Goal: Information Seeking & Learning: Learn about a topic

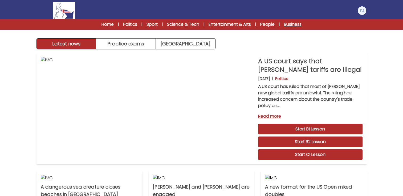
click at [292, 27] on link "Business" at bounding box center [293, 24] width 18 height 6
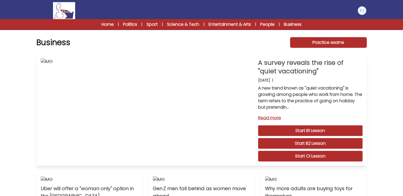
click at [276, 117] on link "Read more" at bounding box center [310, 118] width 104 height 6
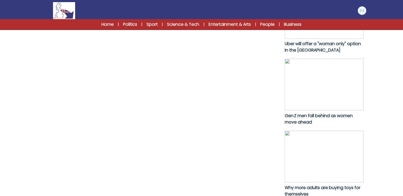
scroll to position [319, 0]
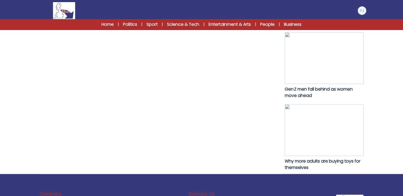
click at [315, 140] on img at bounding box center [323, 130] width 79 height 52
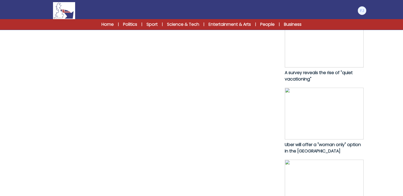
scroll to position [266, 0]
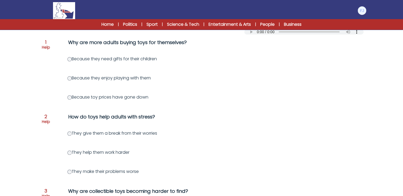
scroll to position [80, 0]
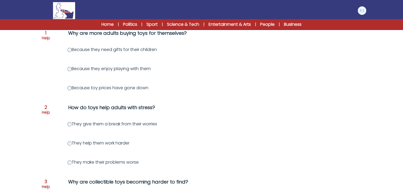
click at [143, 68] on label "Because they enjoy playing with them" at bounding box center [108, 69] width 83 height 6
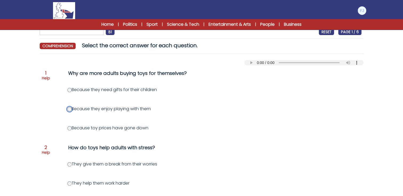
scroll to position [0, 0]
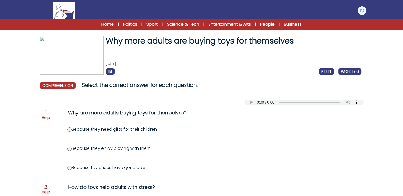
click at [288, 26] on link "Business" at bounding box center [293, 24] width 18 height 6
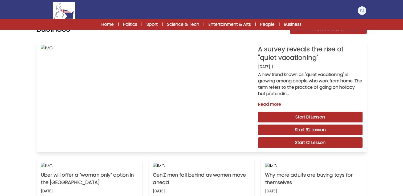
scroll to position [27, 0]
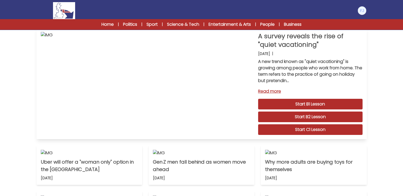
click at [309, 129] on link "Start C1 Lesson" at bounding box center [310, 130] width 104 height 11
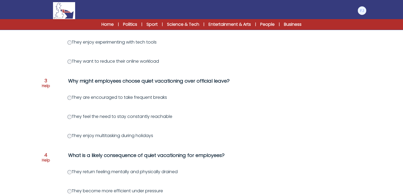
scroll to position [213, 0]
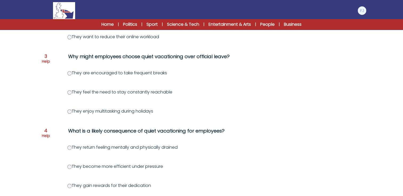
click at [168, 92] on label "They feel the need to stay constantly reachable" at bounding box center [119, 92] width 105 height 6
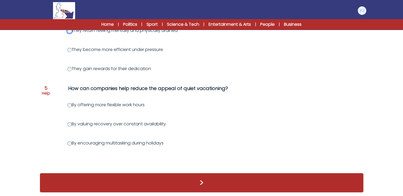
scroll to position [336, 0]
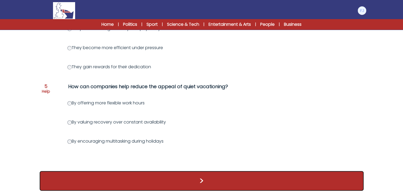
click at [206, 177] on button ">" at bounding box center [202, 181] width 324 height 20
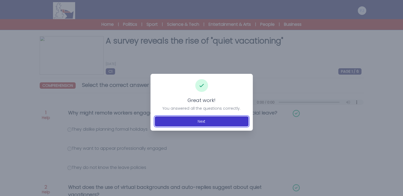
click at [199, 122] on button "Next" at bounding box center [202, 122] width 94 height 10
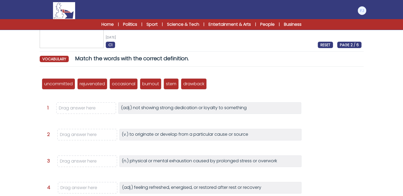
scroll to position [53, 0]
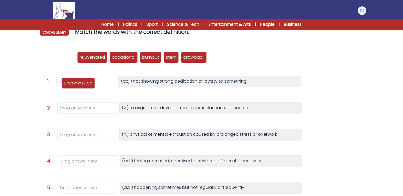
drag, startPoint x: 57, startPoint y: 57, endPoint x: 77, endPoint y: 82, distance: 32.5
click at [77, 82] on p "uncommitted" at bounding box center [78, 83] width 28 height 6
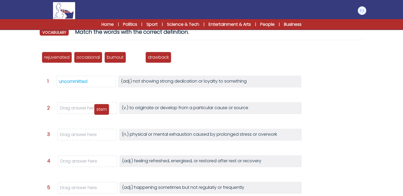
drag, startPoint x: 132, startPoint y: 56, endPoint x: 93, endPoint y: 109, distance: 65.9
click at [96, 109] on p "stem" at bounding box center [101, 109] width 10 height 6
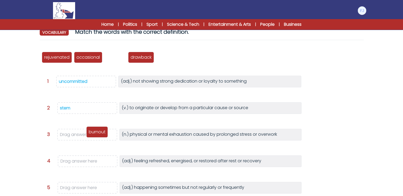
drag, startPoint x: 115, startPoint y: 57, endPoint x: 97, endPoint y: 132, distance: 77.3
click at [97, 132] on p "burnout" at bounding box center [97, 132] width 17 height 6
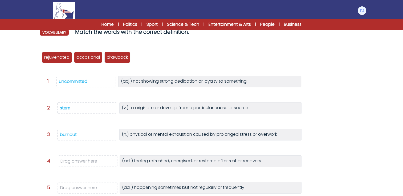
click at [51, 56] on p "rejuvenated" at bounding box center [56, 57] width 25 height 6
drag, startPoint x: 51, startPoint y: 56, endPoint x: 52, endPoint y: 60, distance: 4.0
click at [52, 60] on p "rejuvenated" at bounding box center [57, 61] width 25 height 6
drag, startPoint x: 52, startPoint y: 60, endPoint x: 82, endPoint y: 146, distance: 91.3
click at [82, 146] on div "uncommitted rejuvenated occasional burnout stem drawback Question 1" at bounding box center [202, 144] width 324 height 200
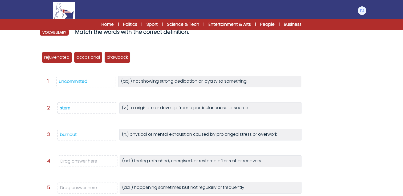
drag, startPoint x: 82, startPoint y: 146, endPoint x: 134, endPoint y: 63, distance: 98.2
click at [162, 60] on div "uncommitted rejuvenated occasional burnout stem drawback" at bounding box center [201, 58] width 319 height 18
drag, startPoint x: 53, startPoint y: 59, endPoint x: 88, endPoint y: 164, distance: 110.8
click at [88, 164] on p "rejuvenated" at bounding box center [90, 163] width 25 height 6
click at [365, 109] on div "A survey reveals the rise of "quiet vacationing" 20th August 2025 C1 RESET PAGE…" at bounding box center [201, 128] width 341 height 291
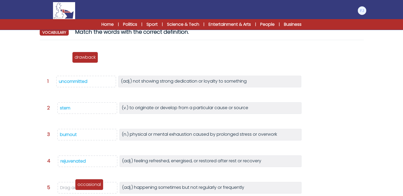
drag, startPoint x: 53, startPoint y: 58, endPoint x: 86, endPoint y: 185, distance: 131.7
click at [86, 185] on p "occasional" at bounding box center [88, 185] width 23 height 6
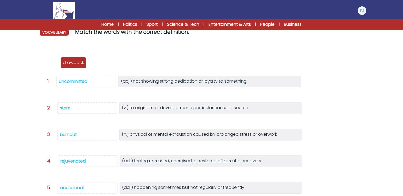
drag, startPoint x: 57, startPoint y: 56, endPoint x: 75, endPoint y: 61, distance: 19.4
click at [75, 61] on p "drawback" at bounding box center [73, 63] width 21 height 6
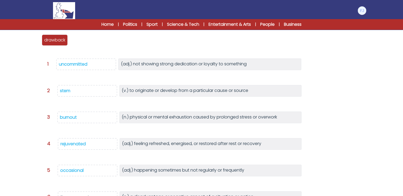
scroll to position [80, 0]
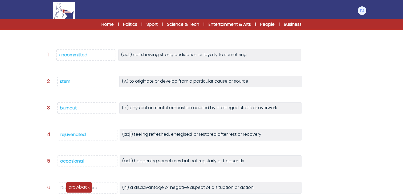
drag, startPoint x: 58, startPoint y: 32, endPoint x: 82, endPoint y: 189, distance: 158.6
click at [82, 189] on p "drawback" at bounding box center [78, 187] width 21 height 6
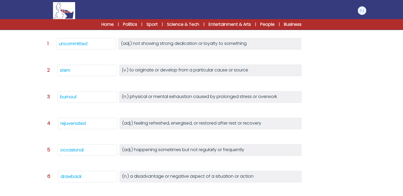
click at [345, 99] on div at bounding box center [337, 99] width 57 height 17
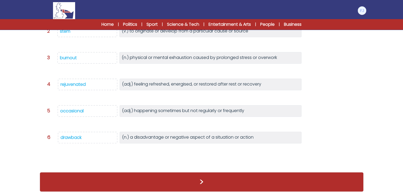
scroll to position [122, 0]
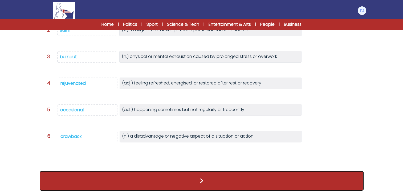
click at [193, 177] on button ">" at bounding box center [202, 181] width 324 height 20
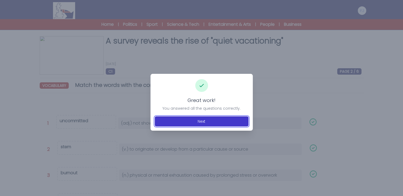
click at [204, 120] on button "Next" at bounding box center [202, 122] width 94 height 10
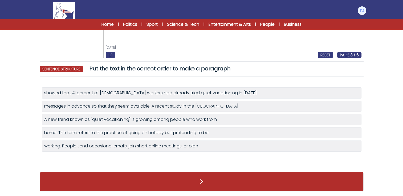
scroll to position [3, 0]
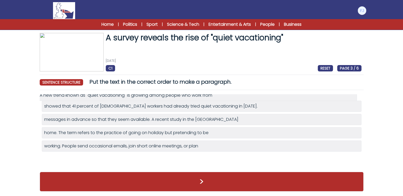
drag, startPoint x: 102, startPoint y: 120, endPoint x: 97, endPoint y: 96, distance: 24.4
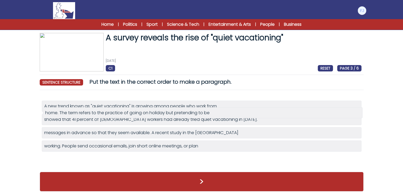
drag, startPoint x: 110, startPoint y: 134, endPoint x: 111, endPoint y: 114, distance: 20.0
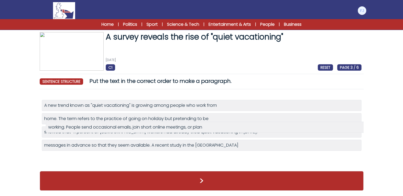
drag, startPoint x: 121, startPoint y: 146, endPoint x: 125, endPoint y: 124, distance: 22.2
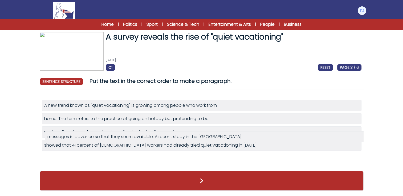
drag, startPoint x: 129, startPoint y: 148, endPoint x: 132, endPoint y: 136, distance: 12.4
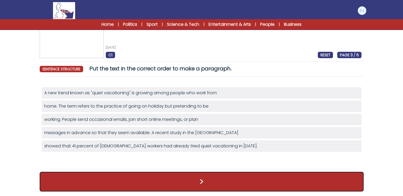
click at [205, 180] on button ">" at bounding box center [202, 182] width 324 height 20
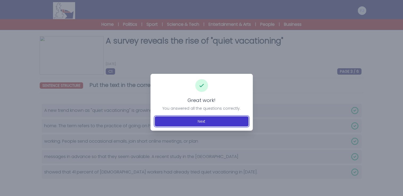
click at [204, 123] on button "Next" at bounding box center [202, 122] width 94 height 10
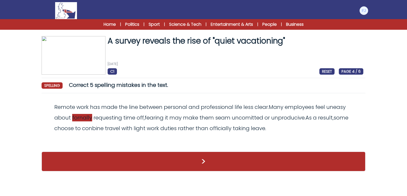
click at [80, 117] on span "fornally" at bounding box center [82, 117] width 20 height 7
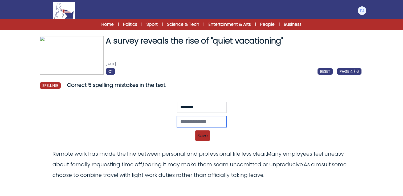
click at [210, 122] on input "text" at bounding box center [201, 121] width 49 height 11
type input "********"
click at [202, 135] on span "Save" at bounding box center [202, 136] width 15 height 10
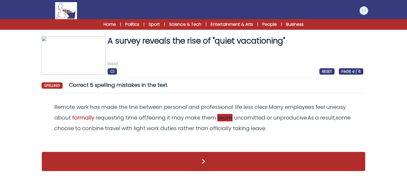
click at [222, 118] on span "seam" at bounding box center [224, 117] width 15 height 7
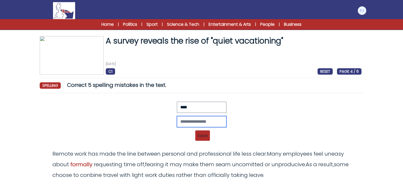
click at [209, 119] on input "text" at bounding box center [201, 121] width 49 height 11
type input "****"
click at [205, 136] on span "Save" at bounding box center [202, 136] width 15 height 10
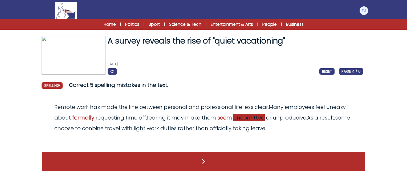
click at [257, 116] on span "uncomitted" at bounding box center [248, 117] width 31 height 7
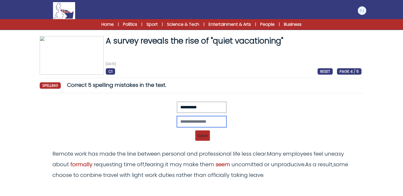
click at [195, 119] on input "text" at bounding box center [201, 121] width 49 height 11
type input "**********"
click at [204, 139] on span "Save" at bounding box center [202, 136] width 15 height 10
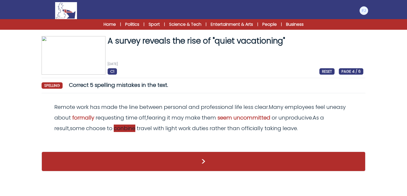
click at [114, 131] on span "conbine" at bounding box center [125, 128] width 22 height 7
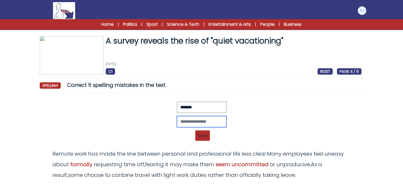
click at [182, 119] on input "text" at bounding box center [201, 121] width 49 height 11
type input "*******"
click at [198, 135] on span "Save" at bounding box center [202, 136] width 15 height 10
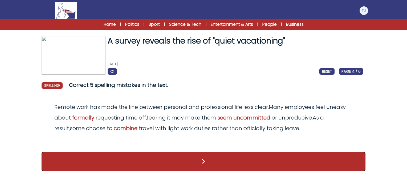
click at [197, 163] on button ">" at bounding box center [204, 162] width 324 height 20
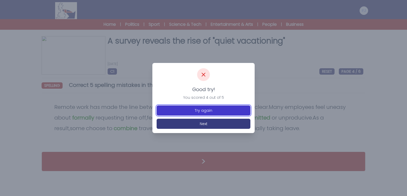
click at [215, 112] on button "Try again" at bounding box center [203, 111] width 94 height 10
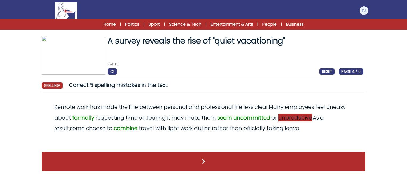
click at [296, 118] on span "unproducive" at bounding box center [295, 117] width 34 height 7
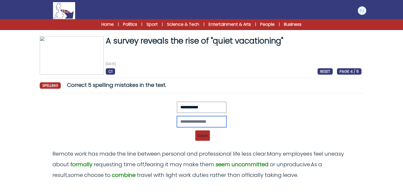
click at [207, 124] on input "text" at bounding box center [201, 121] width 49 height 11
type input "**********"
click at [201, 136] on span "Save" at bounding box center [202, 136] width 15 height 10
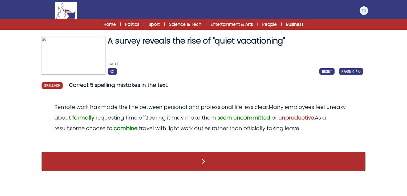
click at [203, 161] on button ">" at bounding box center [204, 162] width 324 height 20
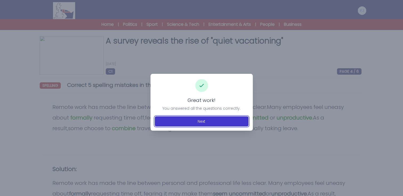
click at [196, 123] on button "Next" at bounding box center [202, 122] width 94 height 10
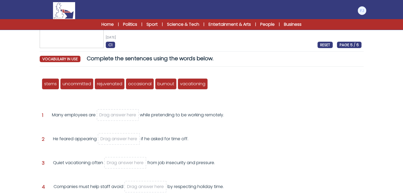
scroll to position [53, 0]
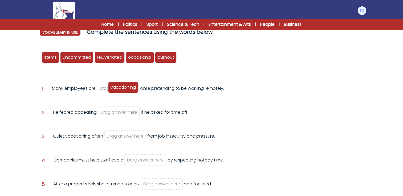
drag, startPoint x: 196, startPoint y: 58, endPoint x: 122, endPoint y: 89, distance: 81.1
click at [122, 89] on span "vacationing" at bounding box center [122, 87] width 25 height 6
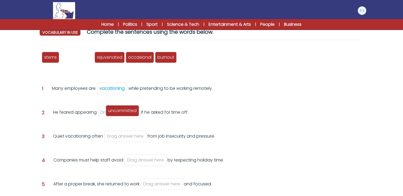
drag, startPoint x: 74, startPoint y: 56, endPoint x: 120, endPoint y: 110, distance: 71.3
click at [120, 110] on span "uncommitted" at bounding box center [122, 111] width 28 height 6
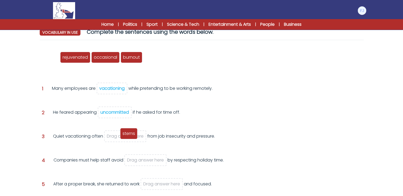
drag, startPoint x: 49, startPoint y: 57, endPoint x: 127, endPoint y: 134, distance: 109.3
click at [127, 134] on span "stems" at bounding box center [128, 134] width 13 height 6
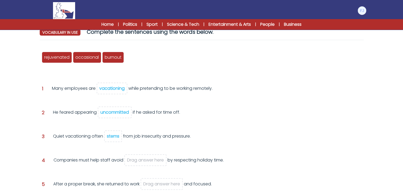
scroll to position [80, 0]
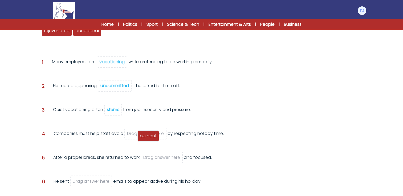
drag, startPoint x: 114, startPoint y: 34, endPoint x: 149, endPoint y: 138, distance: 110.2
click at [149, 138] on span "burnout" at bounding box center [148, 136] width 17 height 6
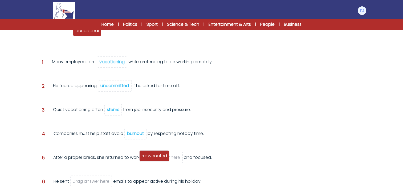
drag, startPoint x: 62, startPoint y: 33, endPoint x: 161, endPoint y: 159, distance: 160.1
click at [161, 159] on span "rejuvenated" at bounding box center [154, 156] width 25 height 6
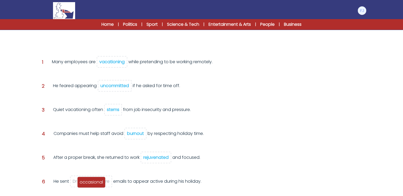
drag, startPoint x: 62, startPoint y: 34, endPoint x: 97, endPoint y: 185, distance: 155.2
click at [97, 185] on span "occasional" at bounding box center [91, 182] width 23 height 6
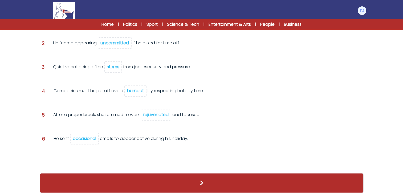
scroll to position [112, 0]
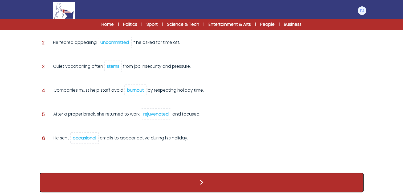
click at [188, 180] on button ">" at bounding box center [202, 183] width 324 height 20
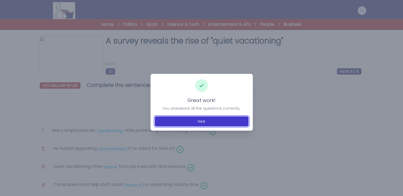
click at [196, 121] on button "Next" at bounding box center [202, 122] width 94 height 10
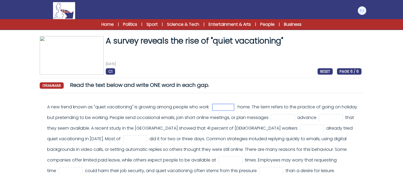
click at [226, 108] on input "text" at bounding box center [222, 107] width 21 height 6
type input "****"
click at [384, 103] on form "A survey reveals the rise of "quiet vacationing" 20th August 2025 C1 RESET PAGE…" at bounding box center [201, 123] width 403 height 204
click at [293, 118] on input "text" at bounding box center [282, 118] width 21 height 6
click at [375, 106] on form "A survey reveals the rise of "quiet vacationing" 20th August 2025 C1 RESET PAGE…" at bounding box center [201, 123] width 403 height 204
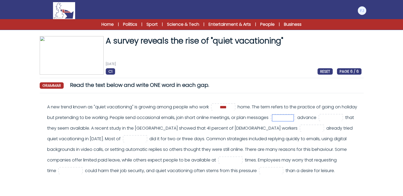
click at [293, 116] on input "text" at bounding box center [282, 118] width 21 height 6
type input "**"
click at [16, 112] on form "A survey reveals the rise of "quiet vacationing" 20th August 2025 C1 RESET PAGE…" at bounding box center [201, 123] width 403 height 204
click at [320, 121] on input "text" at bounding box center [330, 118] width 21 height 6
type input "**"
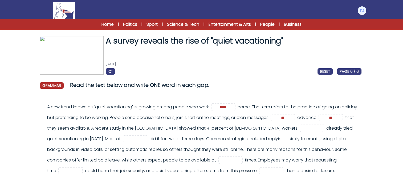
click at [202, 113] on div "A new trend known as "quiet vacationing" is growing among people who work **** …" at bounding box center [204, 139] width 314 height 75
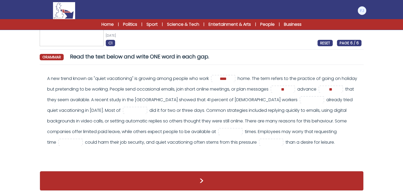
scroll to position [39, 0]
click at [322, 97] on input "text" at bounding box center [311, 100] width 21 height 6
type input "****"
click at [146, 108] on input "text" at bounding box center [134, 111] width 21 height 6
type input "****"
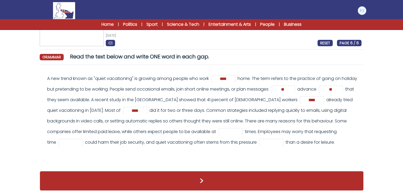
click at [264, 114] on div "A new trend known as "quiet vacationing" is growing among people who work **** …" at bounding box center [204, 110] width 314 height 75
click at [241, 129] on input "text" at bounding box center [230, 132] width 21 height 6
type input "***"
click at [233, 151] on div "A new trend known as "quiet vacationing" is growing among people who work **** …" at bounding box center [201, 113] width 319 height 80
click at [81, 140] on input "text" at bounding box center [70, 143] width 21 height 6
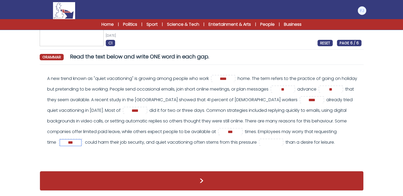
type input "***"
click at [238, 149] on div "A new trend known as "quiet vacationing" is growing among people who work **** …" at bounding box center [201, 113] width 319 height 80
click at [282, 140] on input "text" at bounding box center [270, 143] width 21 height 6
type input "******"
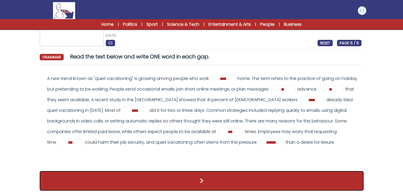
click at [205, 178] on button ">" at bounding box center [202, 181] width 324 height 20
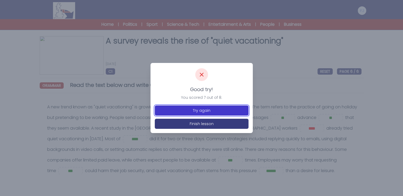
click at [202, 109] on button "Try again" at bounding box center [202, 111] width 94 height 10
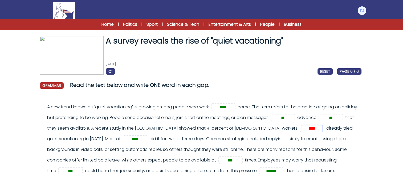
drag, startPoint x: 332, startPoint y: 129, endPoint x: 316, endPoint y: 129, distance: 16.5
click at [316, 129] on input "****" at bounding box center [311, 129] width 21 height 6
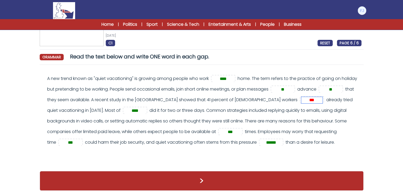
scroll to position [39, 0]
type input "***"
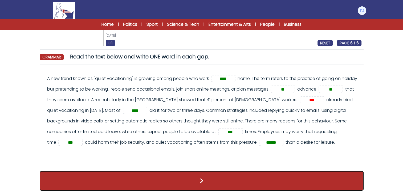
click at [194, 181] on button ">" at bounding box center [202, 181] width 324 height 20
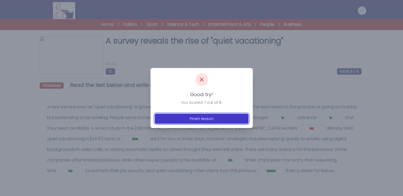
click at [197, 118] on button "Finish lesson" at bounding box center [202, 119] width 94 height 10
